Goal: Task Accomplishment & Management: Manage account settings

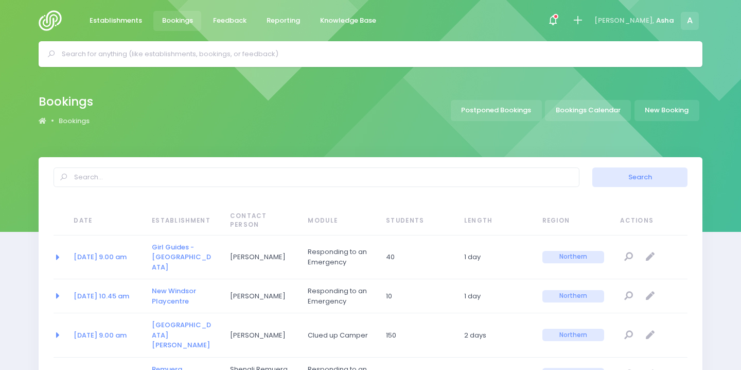
select select "20"
click at [180, 64] on div at bounding box center [371, 54] width 664 height 26
click at [179, 61] on input "text" at bounding box center [375, 53] width 627 height 15
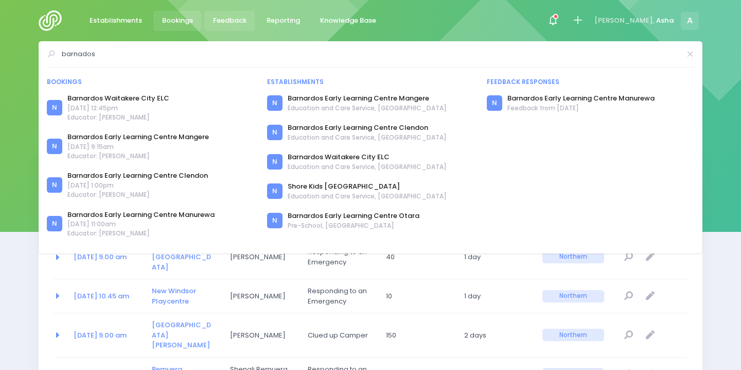
type input "barnados"
click at [327, 155] on link "Barnardos Waitakere City ELC" at bounding box center [367, 157] width 159 height 10
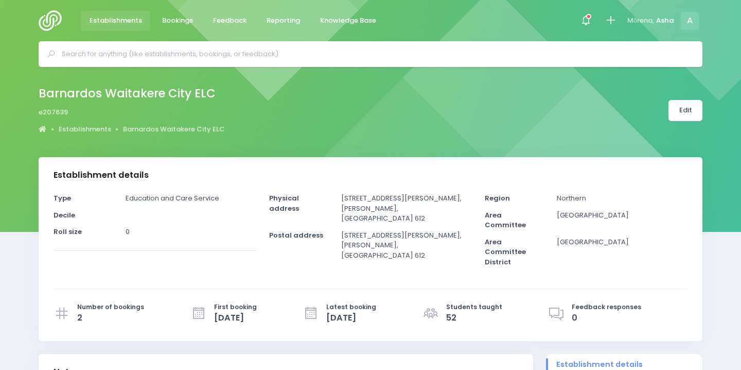
select select "5"
drag, startPoint x: 342, startPoint y: 196, endPoint x: 393, endPoint y: 212, distance: 52.9
click at [393, 213] on p "20 Alderman Drive, Henderson, Auckland 612" at bounding box center [406, 208] width 131 height 30
copy p "20 Alderman Drive, Henderson,"
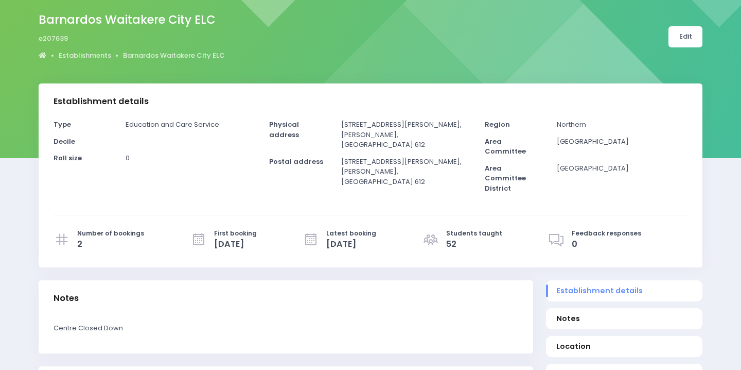
scroll to position [87, 0]
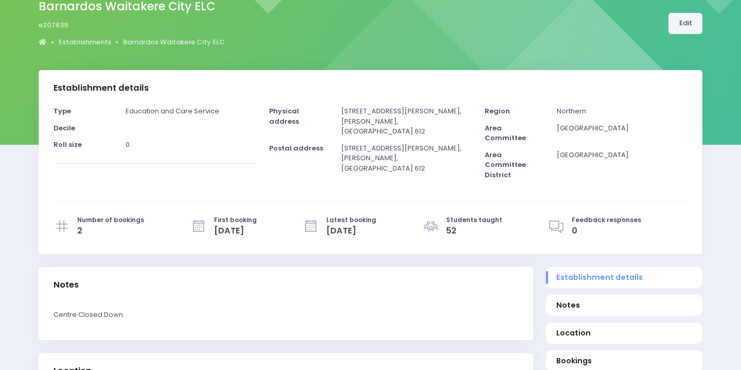
click at [696, 25] on link "Edit" at bounding box center [686, 23] width 34 height 21
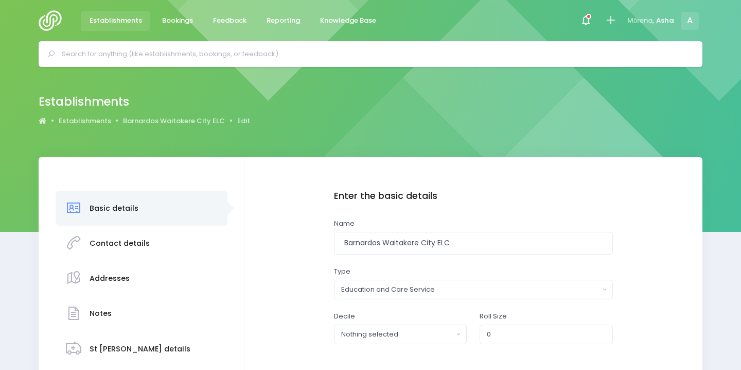
scroll to position [27, 0]
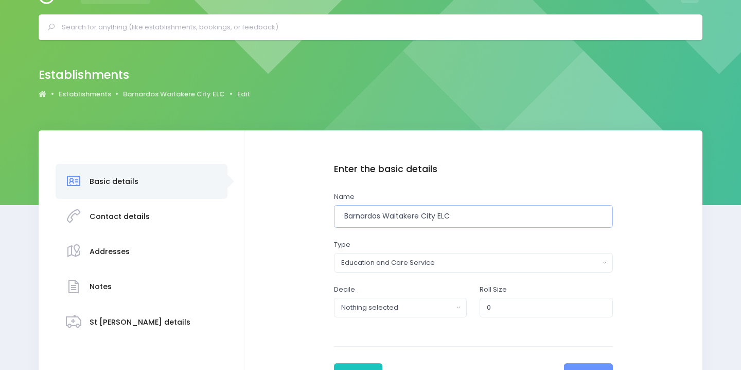
drag, startPoint x: 384, startPoint y: 217, endPoint x: 438, endPoint y: 218, distance: 54.1
click at [438, 218] on input "Barnardos Waitakere City ELC" at bounding box center [473, 216] width 279 height 23
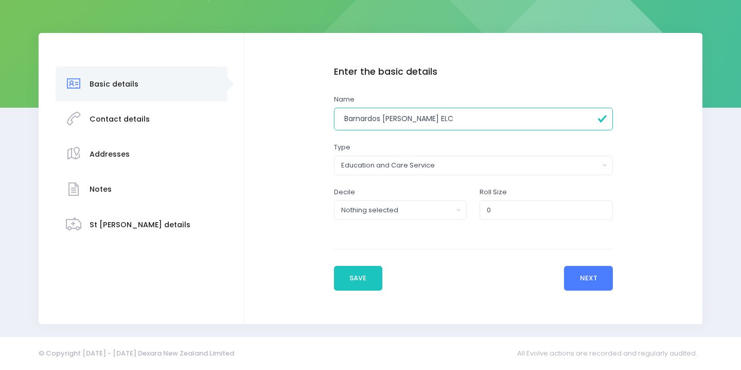
type input "Barnardos [PERSON_NAME] ELC"
click at [572, 277] on button "Next" at bounding box center [588, 278] width 49 height 25
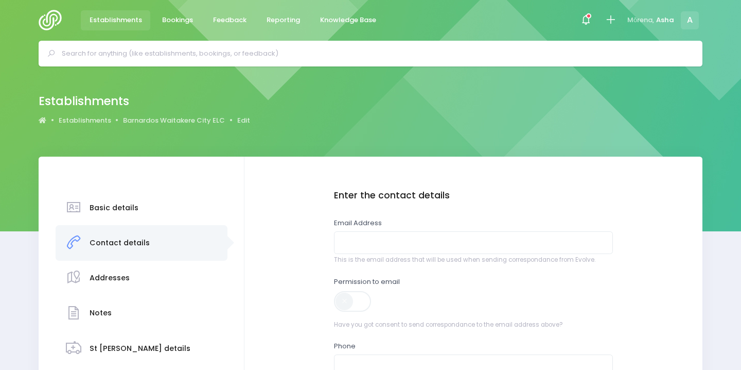
scroll to position [92, 0]
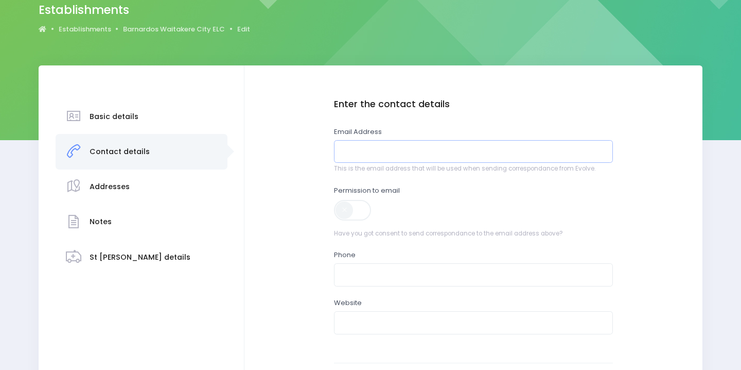
click at [361, 159] on input "email" at bounding box center [473, 151] width 279 height 23
paste input "Emily.Dymond@barnardos.org.nz"
type input "Emily.Dymond@barnardos.org.nz"
click at [361, 209] on span at bounding box center [353, 210] width 39 height 21
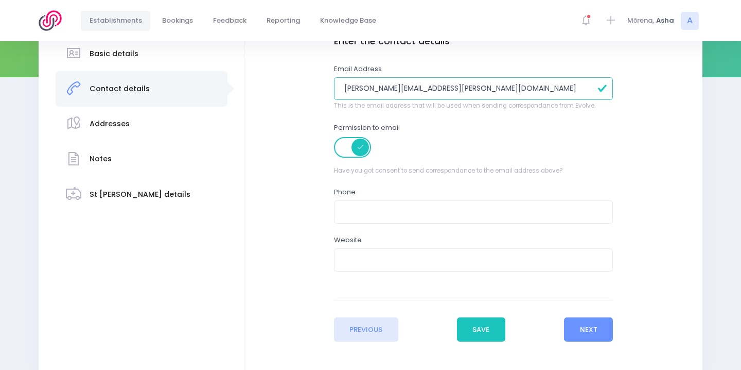
scroll to position [198, 0]
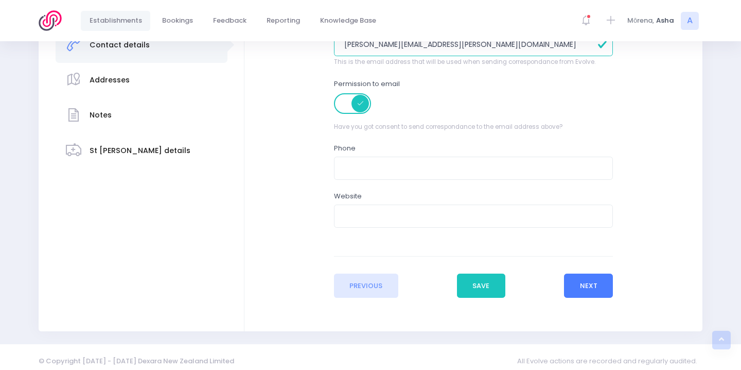
click at [578, 284] on button "Next" at bounding box center [588, 285] width 49 height 25
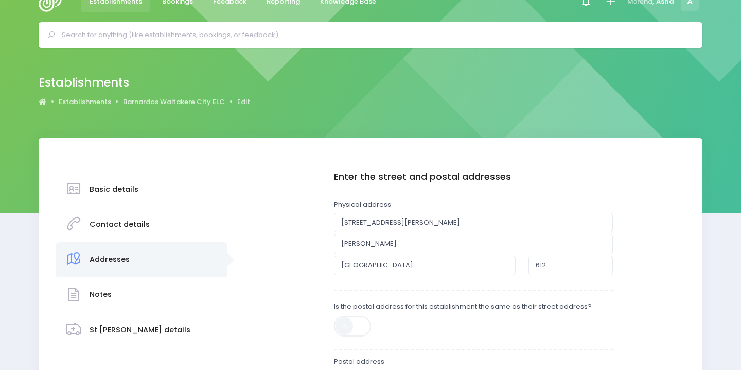
scroll to position [0, 0]
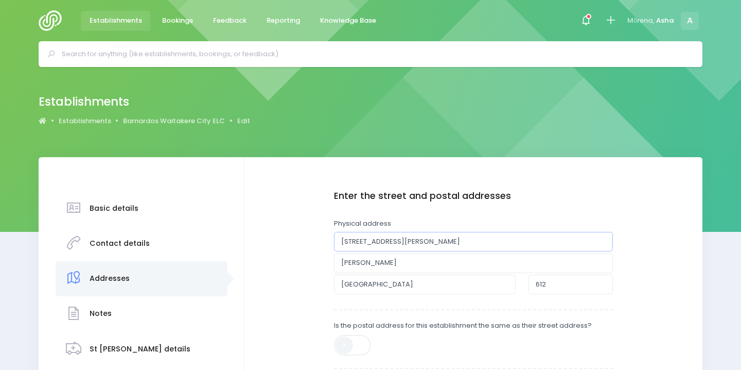
drag, startPoint x: 435, startPoint y: 241, endPoint x: 310, endPoint y: 240, distance: 124.6
click at [310, 241] on div "Enter the basic details Name Barnardos Henderson ELC Type Casual-Education and …" at bounding box center [474, 355] width 438 height 331
paste input "Emily.Dymond@barnardos.org.nz"
drag, startPoint x: 463, startPoint y: 244, endPoint x: 268, endPoint y: 241, distance: 195.1
click at [268, 242] on div "Enter the basic details Name Barnardos Henderson ELC Type Casual-Education and …" at bounding box center [474, 355] width 438 height 331
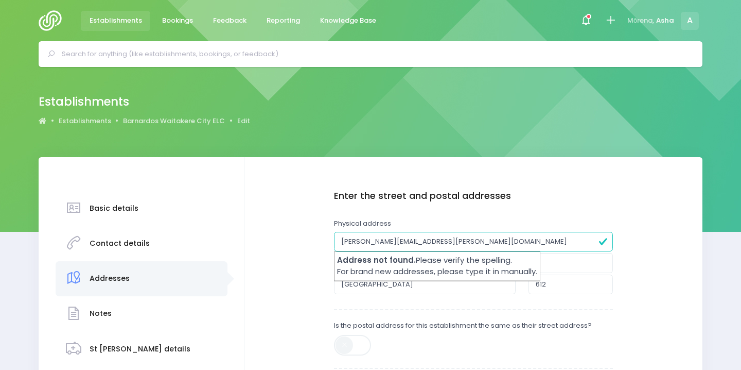
paste input "22a Smythe Road"
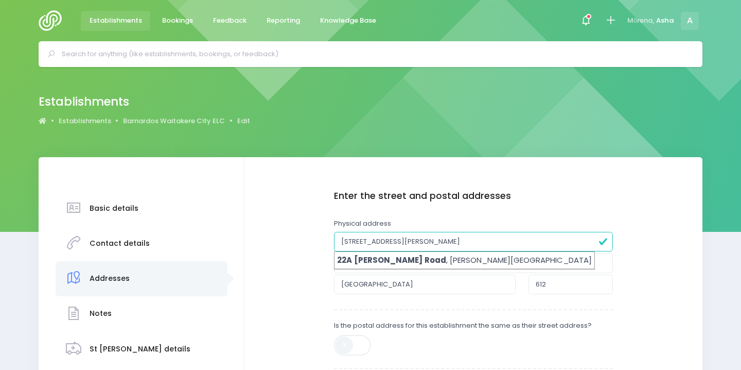
click at [275, 244] on div "Enter the basic details Name Barnardos Henderson ELC Type Casual-Education and …" at bounding box center [474, 355] width 438 height 331
click at [421, 235] on input "22a Smythe Road" at bounding box center [473, 242] width 279 height 20
click at [414, 243] on input "22a Smythe Road" at bounding box center [473, 242] width 279 height 20
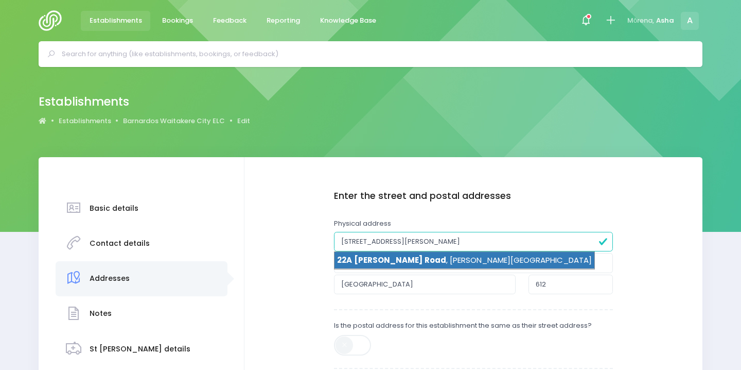
click at [413, 257] on li "22A Smythe Road , Henderson, Auckland 0612" at bounding box center [465, 261] width 260 height 18
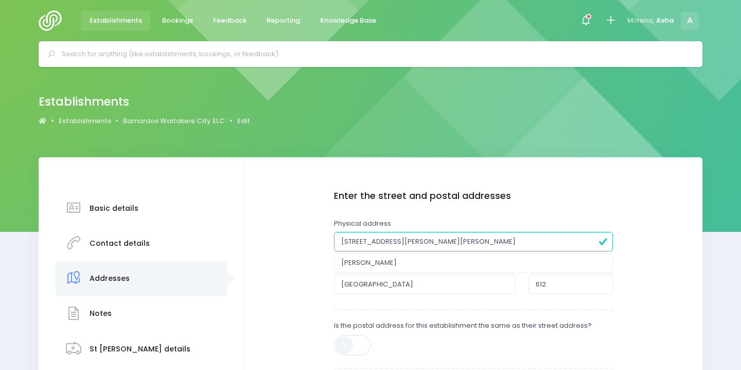
type input "22A Smythe Road"
type input "0612"
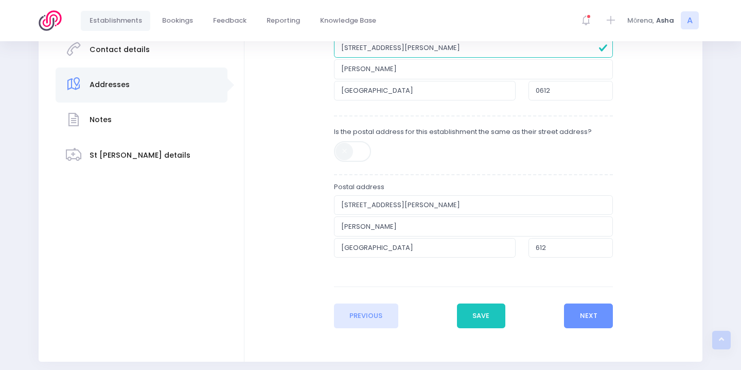
scroll to position [194, 0]
click at [351, 164] on span at bounding box center [353, 154] width 39 height 29
click at [355, 157] on span at bounding box center [353, 151] width 39 height 21
type input "22A Smythe Road"
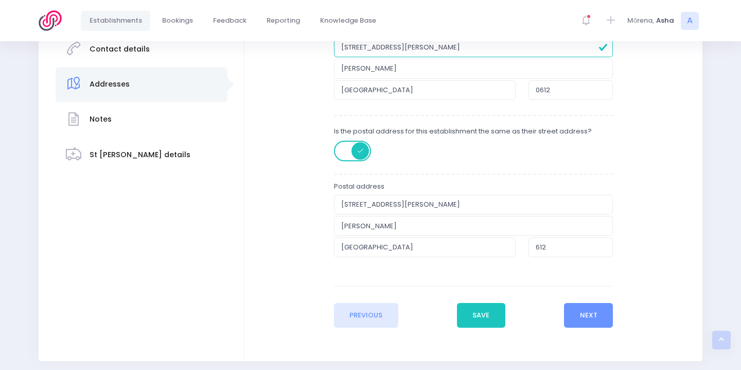
type input "0612"
click at [592, 310] on button "Next" at bounding box center [588, 315] width 49 height 25
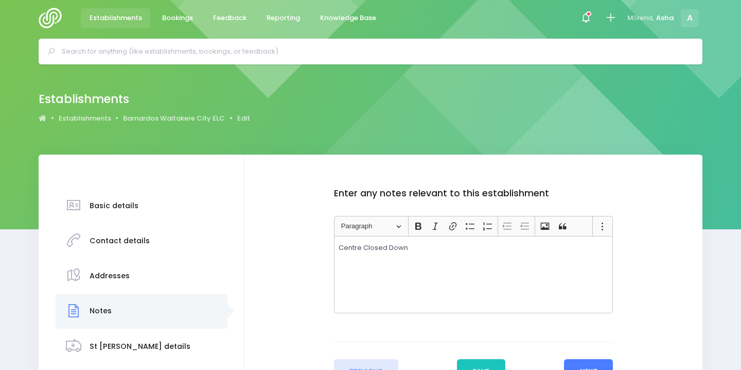
scroll to position [18, 0]
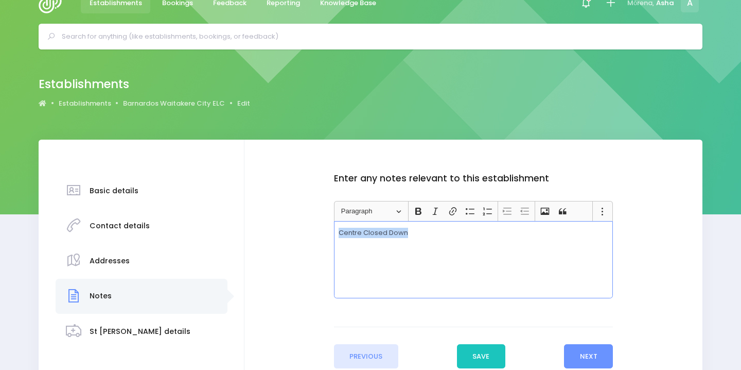
drag, startPoint x: 413, startPoint y: 233, endPoint x: 284, endPoint y: 231, distance: 129.8
click at [284, 232] on div "Enter the basic details Name Barnardos Henderson ELC Type Casual-Education and …" at bounding box center [474, 270] width 438 height 195
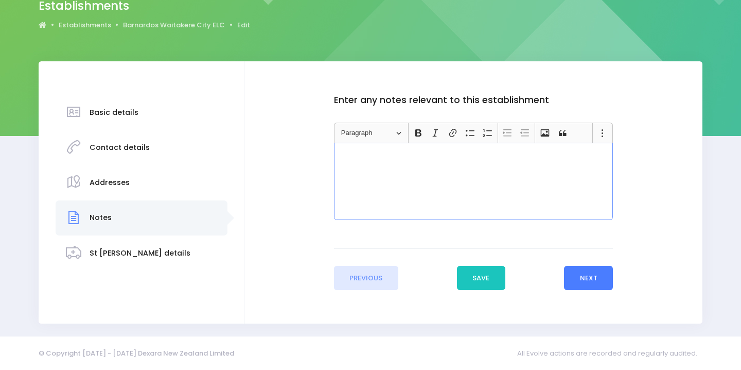
click at [585, 283] on button "Next" at bounding box center [588, 278] width 49 height 25
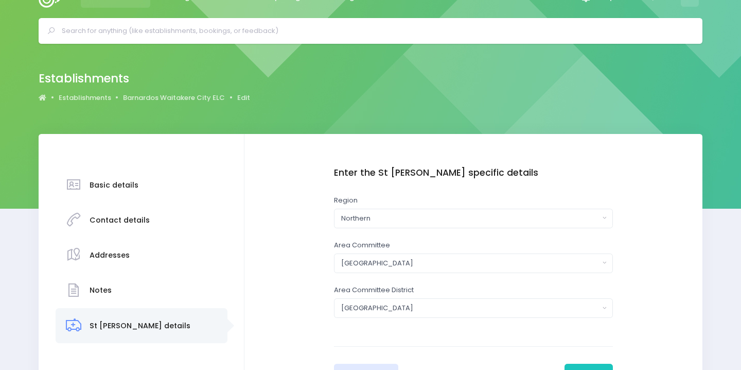
scroll to position [113, 0]
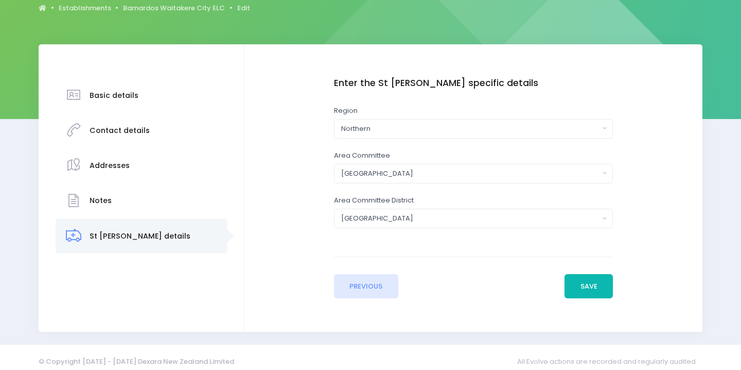
click at [593, 282] on button "Save" at bounding box center [589, 286] width 48 height 25
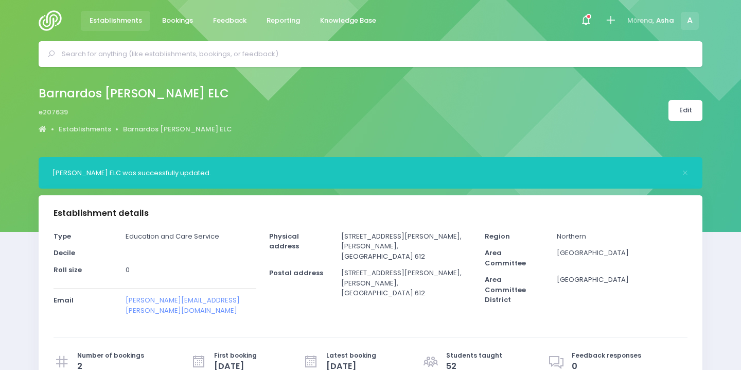
select select "5"
click at [694, 111] on link "Edit" at bounding box center [686, 110] width 34 height 21
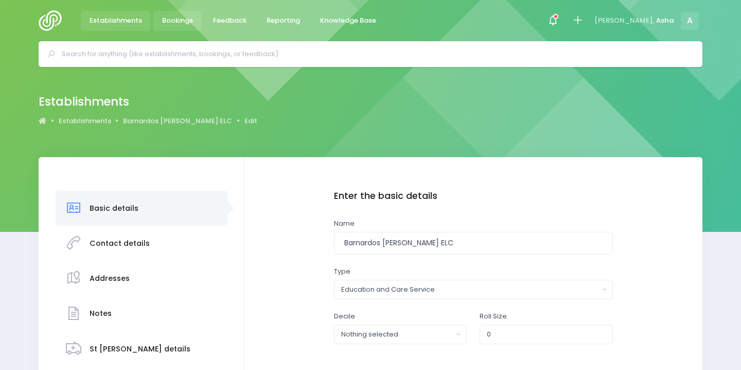
click at [168, 23] on span "Bookings" at bounding box center [177, 20] width 31 height 10
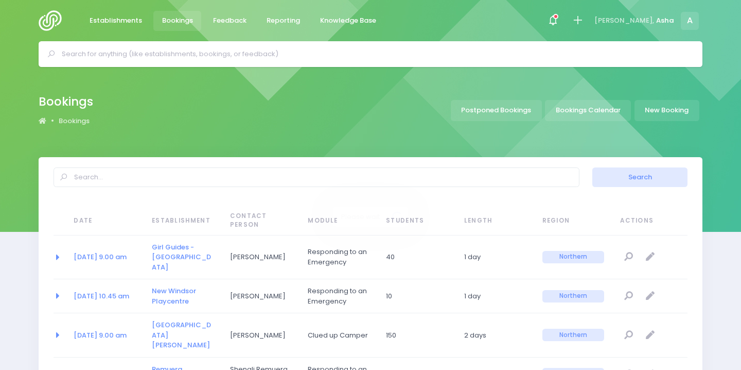
select select "20"
click at [162, 66] on div at bounding box center [371, 54] width 664 height 26
click at [162, 57] on input "text" at bounding box center [375, 53] width 627 height 15
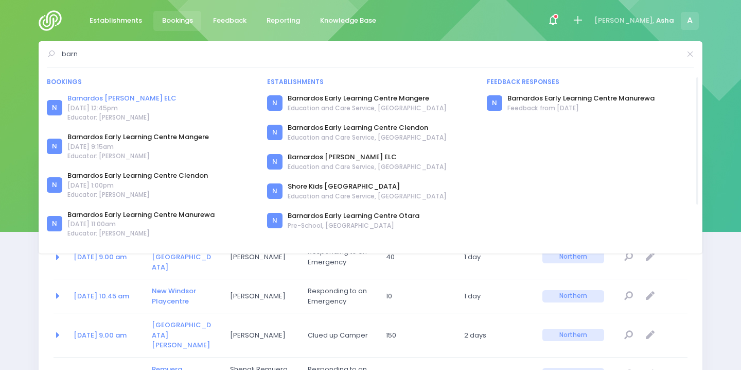
type input "barn"
click at [136, 97] on link "Barnardos [PERSON_NAME] ELC" at bounding box center [121, 98] width 109 height 10
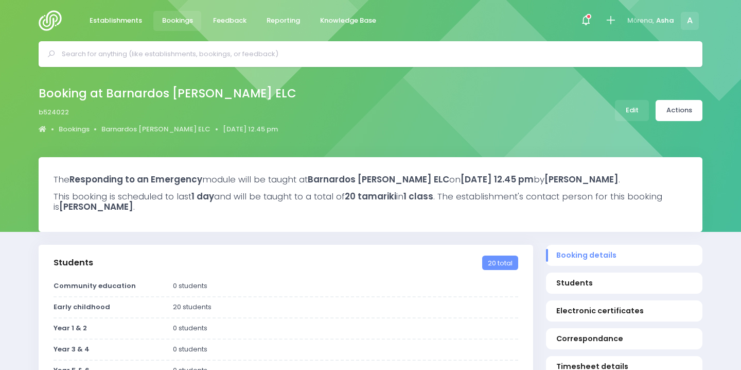
select select "5"
select select
click at [678, 114] on link "Actions" at bounding box center [679, 110] width 47 height 21
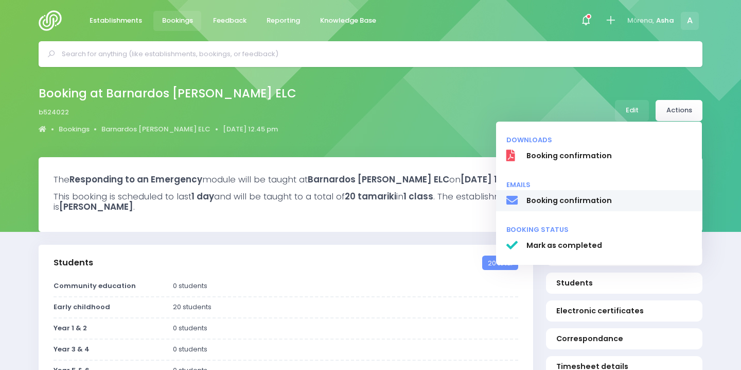
click at [602, 196] on span "Booking confirmation" at bounding box center [610, 200] width 166 height 11
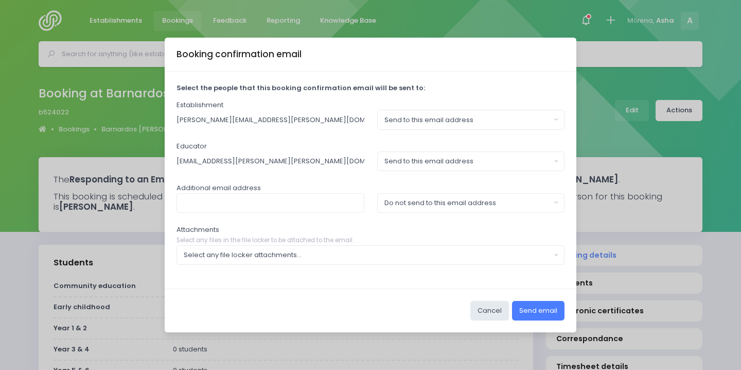
click at [538, 309] on button "Send email" at bounding box center [538, 311] width 53 height 20
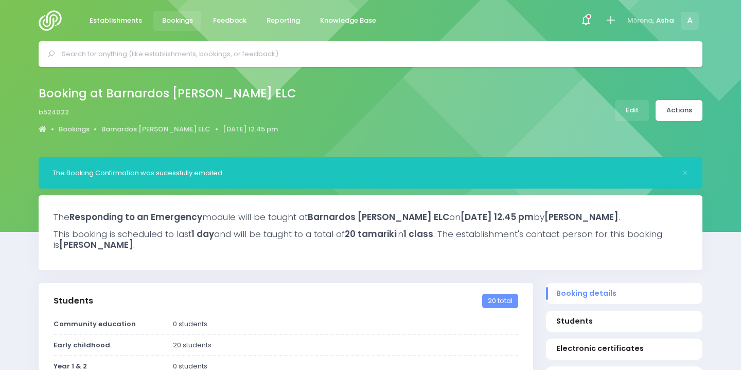
select select "5"
